Goal: Navigation & Orientation: Understand site structure

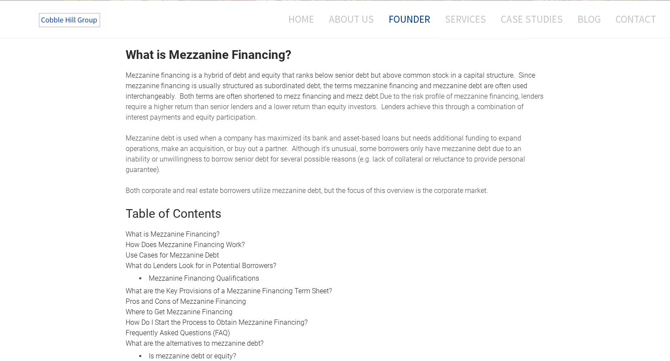
click at [407, 14] on link "Founder" at bounding box center [409, 18] width 55 height 23
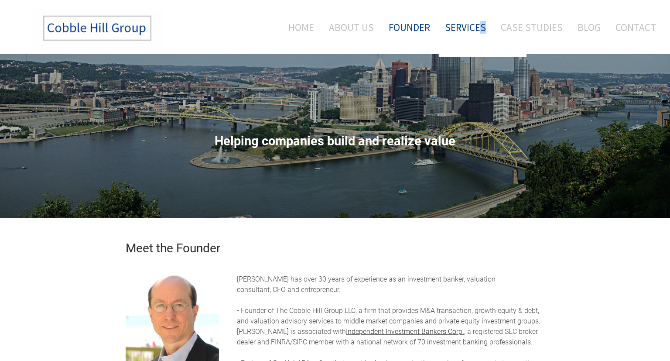
click at [459, 30] on link "Services" at bounding box center [465, 27] width 54 height 36
click at [349, 24] on link "About Us" at bounding box center [351, 27] width 58 height 36
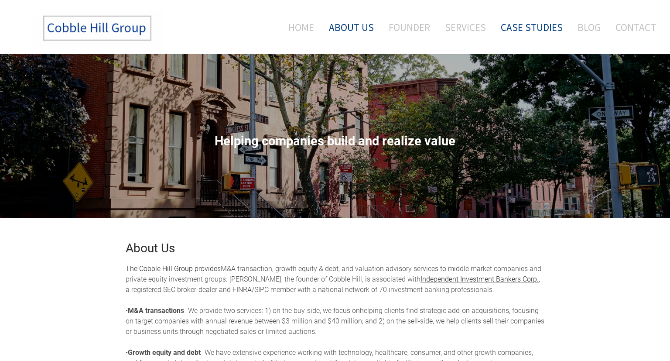
click at [519, 37] on link "Case Studies" at bounding box center [531, 27] width 75 height 36
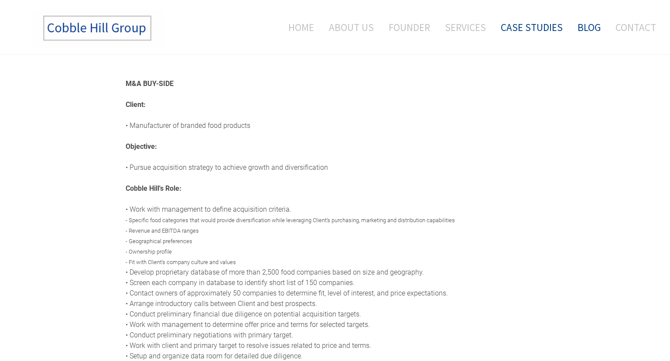
click at [596, 29] on link "Blog" at bounding box center [589, 27] width 36 height 36
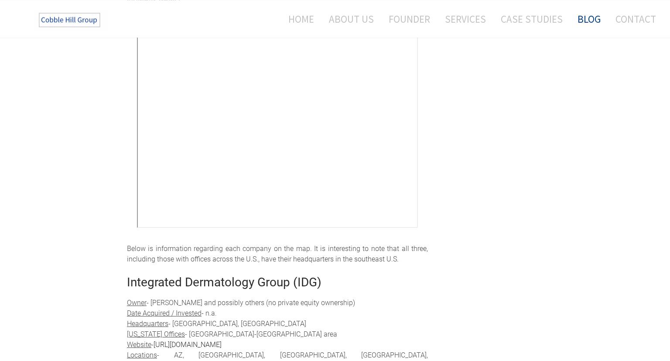
scroll to position [528, 0]
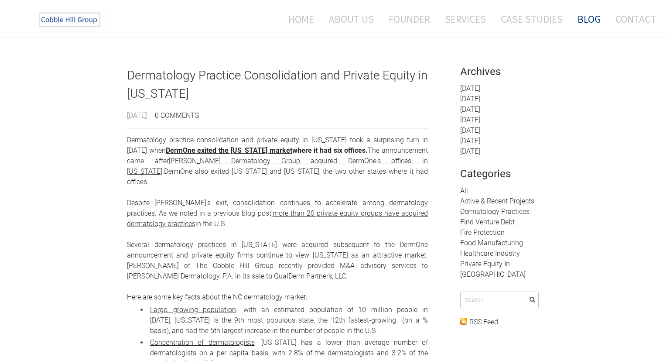
scroll to position [0, 0]
